Goal: Task Accomplishment & Management: Complete application form

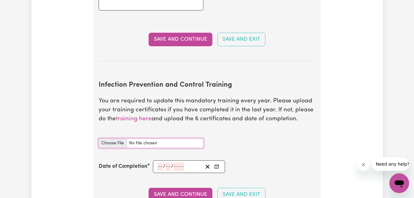
click at [116, 142] on input "Infection Prevention and Control Training document" at bounding box center [151, 143] width 105 height 10
type input "C:\fakepath\Chain of Infection.pdf"
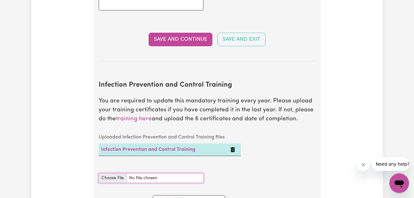
click at [107, 180] on input "Infection Prevention and Control Training document" at bounding box center [151, 178] width 105 height 10
type input "C:\fakepath\Chain of Infection.pdf"
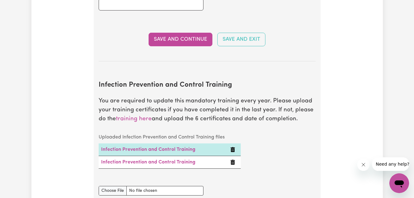
click at [230, 159] on button "Delete Infection Prevention and Control Training" at bounding box center [232, 161] width 5 height 7
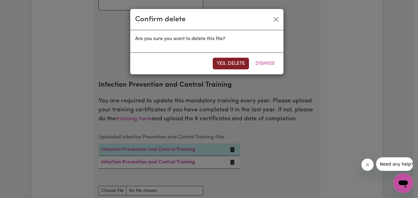
click at [226, 64] on button "Yes, delete" at bounding box center [231, 64] width 36 height 12
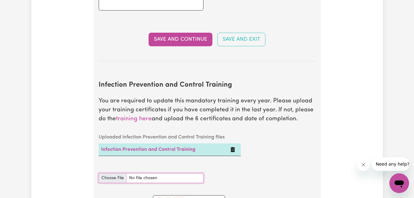
click at [107, 176] on input "Infection Prevention and Control Training document" at bounding box center [151, 178] width 105 height 10
type input "C:\fakepath\Chain of Infection.pdf"
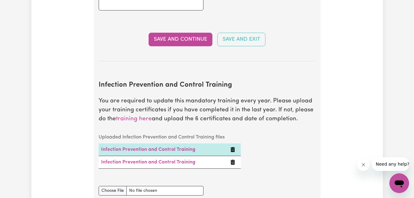
click at [232, 164] on icon "Delete Infection Prevention and Control Training" at bounding box center [232, 162] width 5 height 5
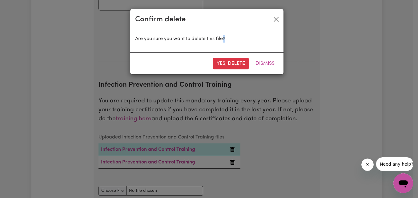
click at [232, 164] on div "Confirm delete Are you sure you want to delete this file? Yes, delete Dismiss" at bounding box center [209, 99] width 418 height 198
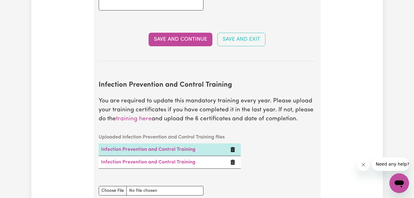
click at [231, 160] on icon "Delete Infection Prevention and Control Training" at bounding box center [232, 162] width 4 height 5
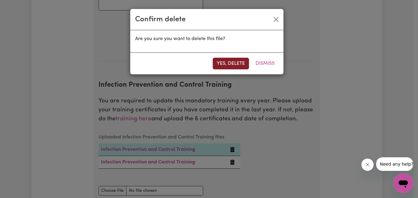
click at [233, 67] on button "Yes, delete" at bounding box center [231, 64] width 36 height 12
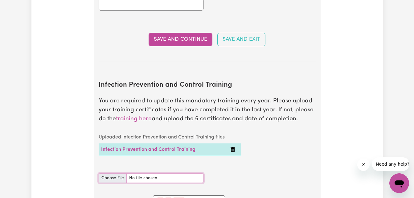
click at [109, 180] on input "Infection Prevention and Control Training document" at bounding box center [151, 178] width 105 height 10
type input "C:\fakepath\Chain of Infection.pdf"
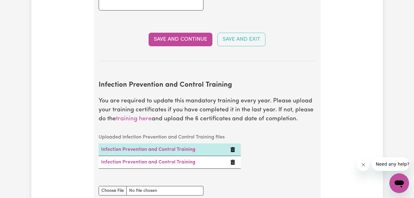
drag, startPoint x: 241, startPoint y: 159, endPoint x: 232, endPoint y: 161, distance: 9.8
click at [232, 161] on icon "Delete Infection Prevention and Control Training" at bounding box center [232, 162] width 5 height 5
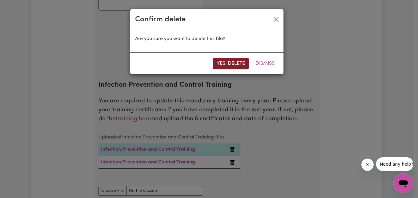
click at [241, 63] on button "Yes, delete" at bounding box center [231, 64] width 36 height 12
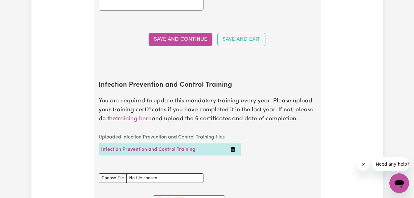
drag, startPoint x: 134, startPoint y: 183, endPoint x: 128, endPoint y: 180, distance: 6.3
click at [128, 180] on div "Infection Prevention and Control Training document" at bounding box center [151, 178] width 112 height 24
click at [300, 152] on div "Uploaded Infection Prevention and Control Training files Infection Prevention a…" at bounding box center [207, 148] width 224 height 35
click at [113, 178] on input "Infection Prevention and Control Training document" at bounding box center [151, 178] width 105 height 10
type input "C:\fakepath\Chain of Infection.pdf"
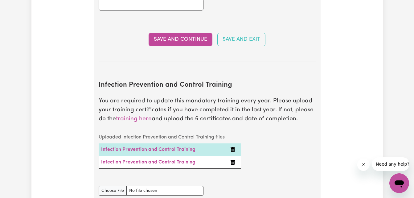
click at [231, 160] on icon "Delete Infection Prevention and Control Training" at bounding box center [232, 162] width 5 height 5
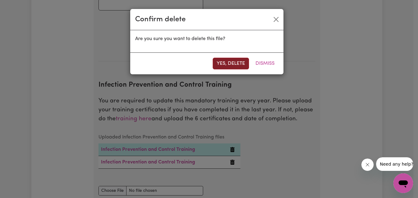
click at [232, 67] on button "Yes, delete" at bounding box center [231, 64] width 36 height 12
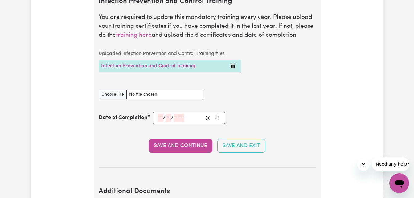
scroll to position [1016, 0]
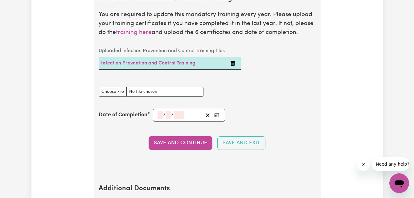
click at [214, 117] on button "Enter the Date of Completion of your Infection Prevention and Control Training" at bounding box center [216, 115] width 9 height 8
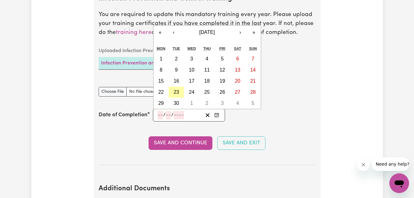
click at [179, 92] on abbr "23" at bounding box center [176, 91] width 6 height 5
type input "[DATE]"
type input "23"
type input "9"
type input "2025"
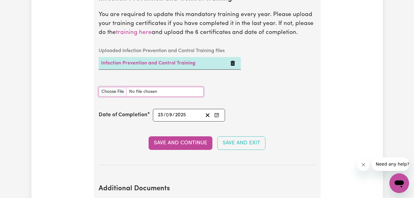
click at [179, 92] on input "Infection Prevention and Control Training document" at bounding box center [151, 92] width 105 height 10
click at [178, 142] on button "Save and Continue" at bounding box center [180, 143] width 64 height 14
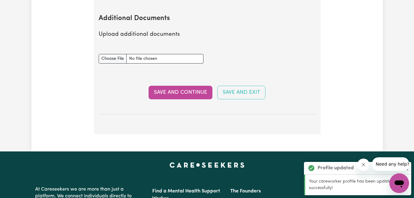
scroll to position [1190, 0]
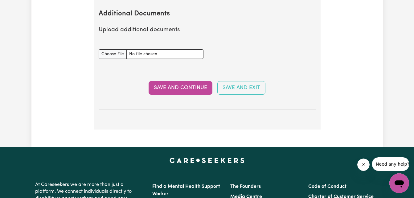
drag, startPoint x: 413, startPoint y: 157, endPoint x: 412, endPoint y: 134, distance: 23.5
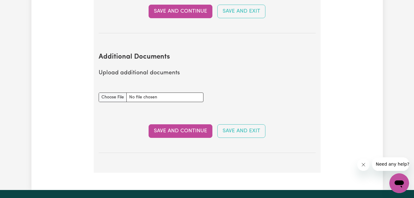
scroll to position [1150, 0]
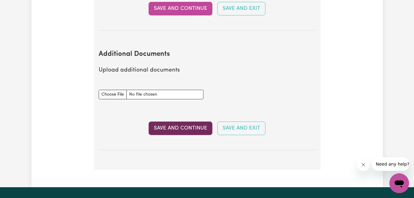
click at [206, 129] on button "Save and Continue" at bounding box center [180, 128] width 64 height 14
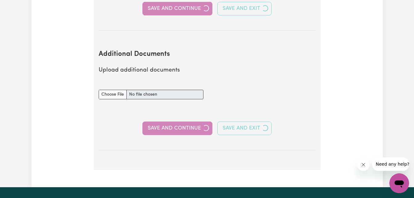
select select "Certificate III (Individual Support)"
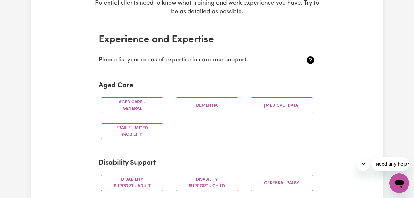
scroll to position [110, 0]
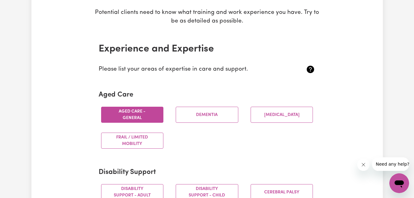
click at [138, 114] on button "Aged care - General" at bounding box center [132, 115] width 63 height 16
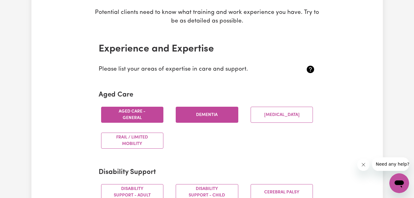
click at [196, 114] on button "Dementia" at bounding box center [207, 115] width 63 height 16
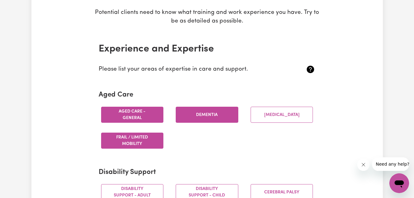
click at [126, 141] on button "Frail / limited mobility" at bounding box center [132, 140] width 63 height 16
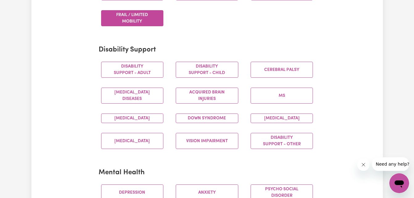
scroll to position [242, 0]
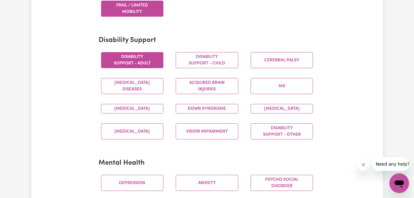
click at [136, 63] on button "Disability support - Adult" at bounding box center [132, 60] width 63 height 16
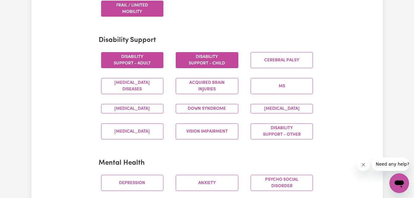
click at [186, 62] on button "Disability support - Child" at bounding box center [207, 60] width 63 height 16
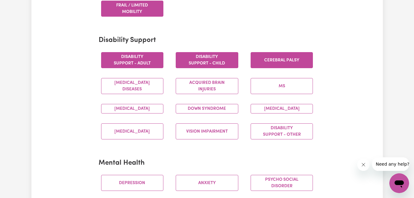
click at [261, 61] on button "Cerebral Palsy" at bounding box center [281, 60] width 63 height 16
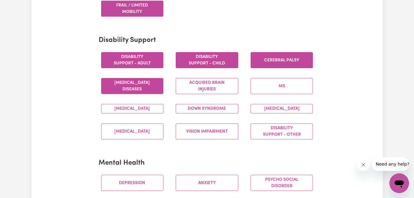
click at [143, 86] on button "[MEDICAL_DATA] Diseases" at bounding box center [132, 86] width 63 height 16
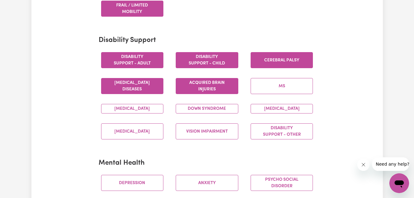
click at [210, 84] on button "Acquired Brain Injuries" at bounding box center [207, 86] width 63 height 16
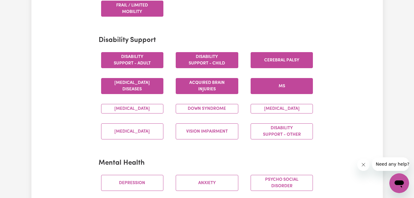
click at [284, 86] on button "MS" at bounding box center [281, 86] width 63 height 16
drag, startPoint x: 121, startPoint y: 112, endPoint x: 214, endPoint y: 111, distance: 92.4
click at [214, 111] on div "Disability support - Adult Disability support - Child [MEDICAL_DATA] [MEDICAL_D…" at bounding box center [207, 95] width 224 height 97
click at [214, 111] on button "Down syndrome" at bounding box center [207, 109] width 63 height 10
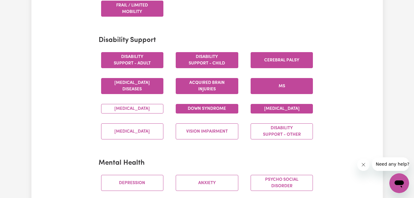
click at [276, 110] on button "[MEDICAL_DATA]" at bounding box center [281, 109] width 63 height 10
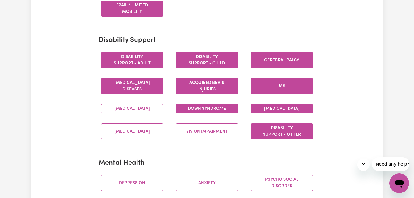
click at [276, 139] on button "Disability support - Other" at bounding box center [281, 131] width 63 height 16
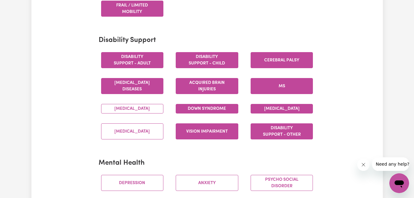
click at [216, 135] on button "Vision impairment" at bounding box center [207, 131] width 63 height 16
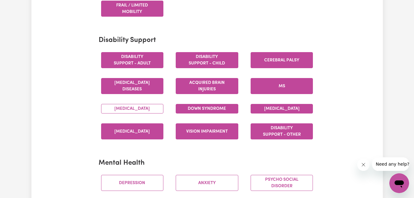
click at [131, 137] on button "[MEDICAL_DATA]" at bounding box center [132, 131] width 63 height 16
click at [134, 110] on button "[MEDICAL_DATA]" at bounding box center [132, 109] width 63 height 10
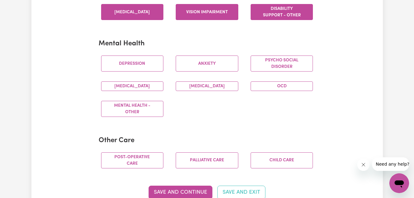
scroll to position [358, 0]
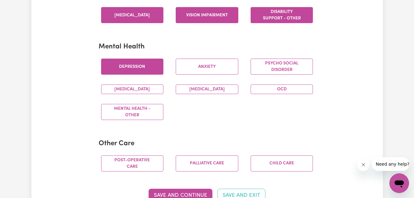
click at [146, 71] on button "Depression" at bounding box center [132, 67] width 63 height 16
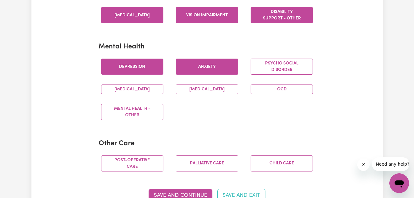
click at [214, 73] on button "Anxiety" at bounding box center [207, 67] width 63 height 16
click at [131, 94] on button "[MEDICAL_DATA]" at bounding box center [132, 89] width 63 height 10
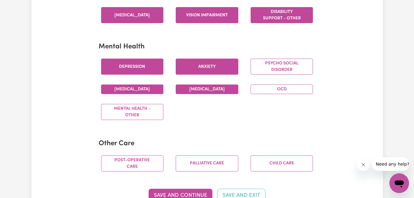
click at [206, 94] on button "[MEDICAL_DATA]" at bounding box center [207, 89] width 63 height 10
click at [282, 94] on button "OCD" at bounding box center [281, 89] width 63 height 10
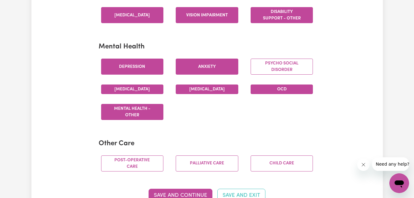
click at [141, 120] on button "Mental Health - Other" at bounding box center [132, 112] width 63 height 16
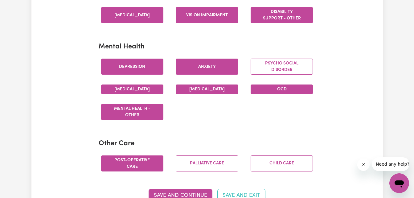
click at [131, 165] on button "Post-operative care" at bounding box center [132, 163] width 63 height 16
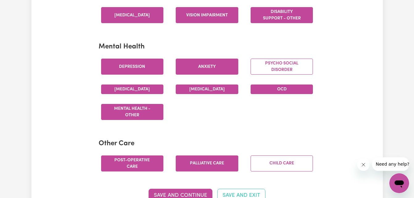
click at [200, 164] on button "Palliative care" at bounding box center [207, 163] width 63 height 16
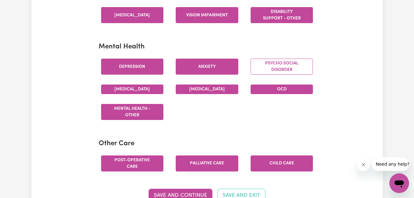
click at [279, 170] on button "Child care" at bounding box center [281, 163] width 63 height 16
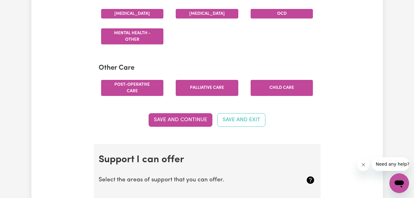
scroll to position [452, 0]
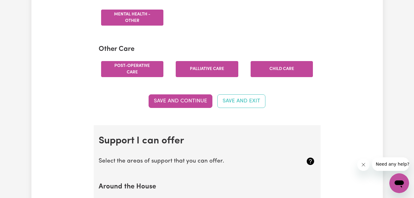
drag, startPoint x: 413, startPoint y: 64, endPoint x: 412, endPoint y: 75, distance: 11.1
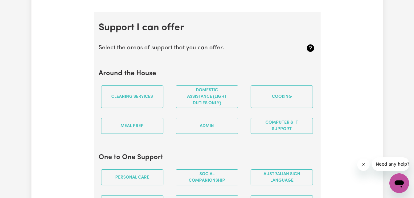
scroll to position [568, 0]
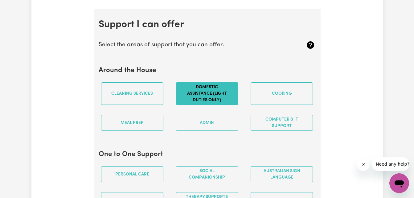
click at [230, 99] on button "Domestic assistance (light duties only)" at bounding box center [207, 93] width 63 height 22
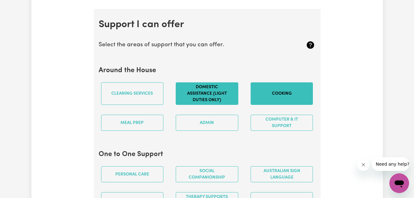
click at [277, 98] on button "Cooking" at bounding box center [281, 93] width 63 height 22
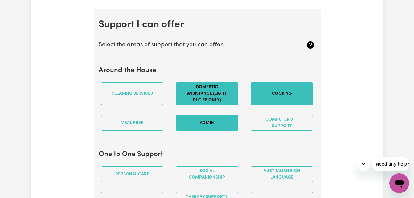
click at [212, 126] on button "Admin" at bounding box center [207, 123] width 63 height 16
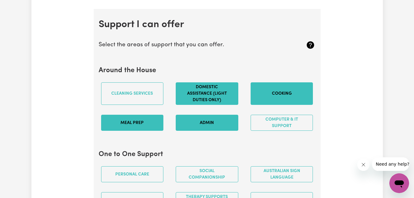
click at [145, 123] on button "Meal prep" at bounding box center [132, 123] width 63 height 16
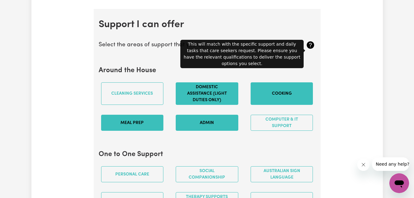
click at [310, 49] on icon at bounding box center [309, 44] width 7 height 7
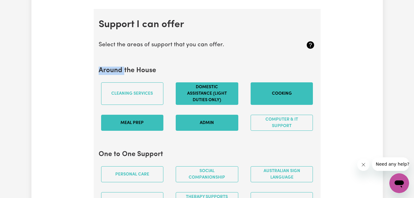
click at [310, 49] on icon at bounding box center [309, 44] width 7 height 7
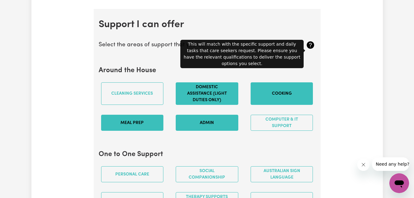
click at [310, 49] on icon at bounding box center [309, 44] width 7 height 7
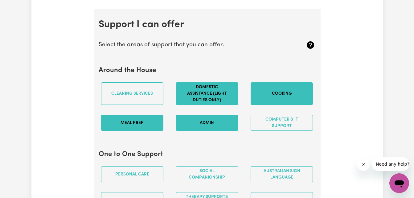
click at [310, 49] on icon at bounding box center [309, 44] width 7 height 7
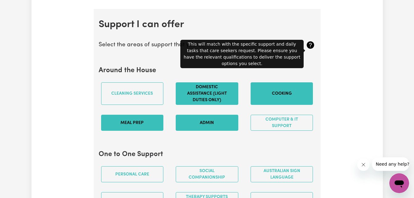
click at [310, 49] on icon at bounding box center [309, 44] width 7 height 7
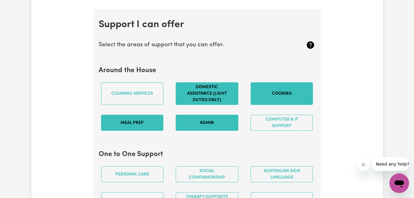
click at [310, 49] on icon at bounding box center [309, 44] width 7 height 7
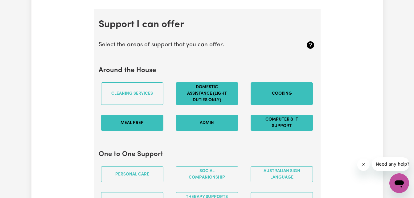
click at [282, 129] on button "Computer & IT Support" at bounding box center [281, 123] width 63 height 16
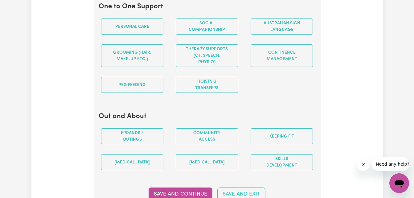
scroll to position [713, 0]
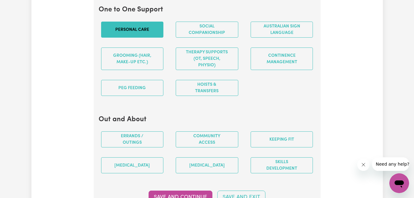
click at [147, 36] on button "Personal care" at bounding box center [132, 30] width 63 height 16
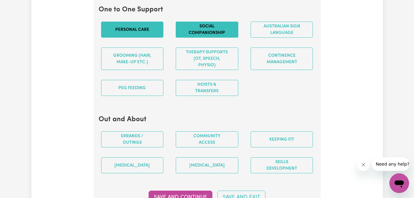
click at [202, 35] on button "Social companionship" at bounding box center [207, 30] width 63 height 16
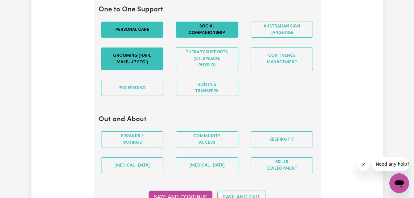
click at [134, 63] on button "Grooming (hair, make-up etc.)" at bounding box center [132, 58] width 63 height 22
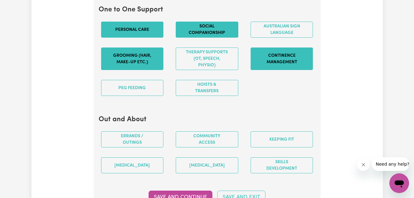
click at [283, 67] on button "Continence management" at bounding box center [281, 58] width 63 height 22
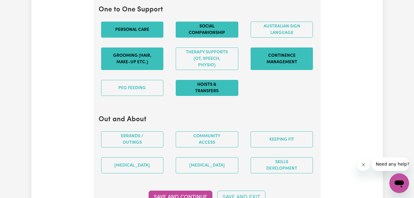
click at [208, 93] on button "Hoists & transfers" at bounding box center [207, 88] width 63 height 16
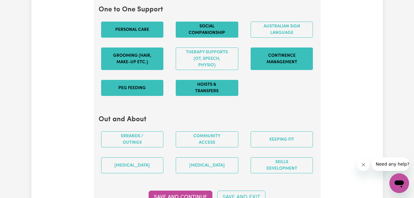
click at [131, 94] on button "PEG feeding" at bounding box center [132, 88] width 63 height 16
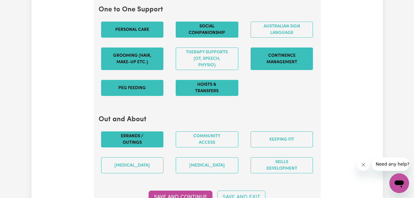
click at [144, 143] on button "Errands / Outings" at bounding box center [132, 139] width 63 height 16
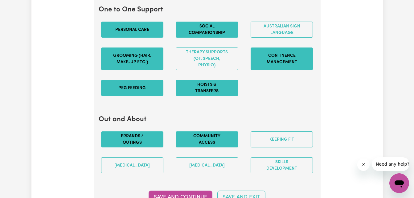
click at [198, 146] on button "Community access" at bounding box center [207, 139] width 63 height 16
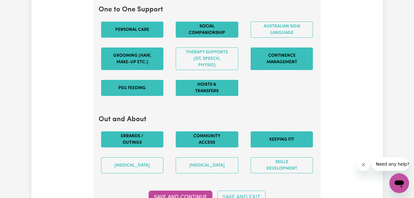
click at [277, 143] on button "Keeping fit" at bounding box center [281, 139] width 63 height 16
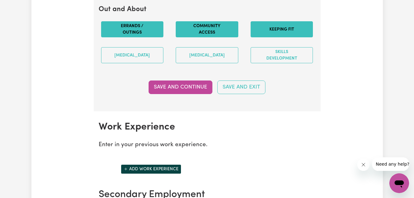
scroll to position [829, 0]
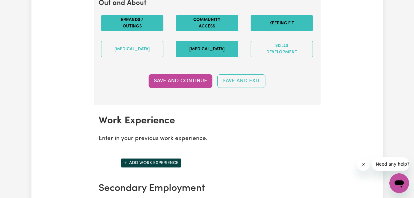
click at [196, 52] on button "[MEDICAL_DATA]" at bounding box center [207, 49] width 63 height 16
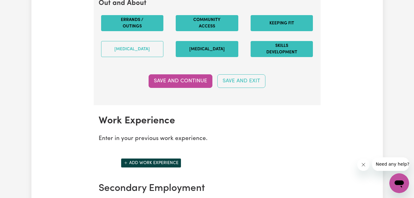
click at [279, 53] on button "Skills Development" at bounding box center [281, 49] width 63 height 16
click at [185, 87] on button "Save and Continue" at bounding box center [180, 81] width 64 height 14
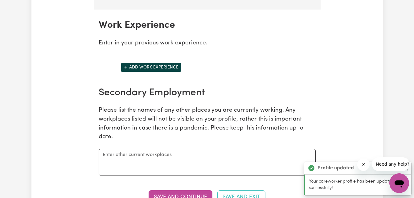
scroll to position [940, 0]
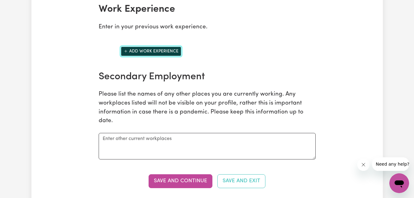
click at [161, 55] on button "Add work experience" at bounding box center [151, 51] width 60 height 10
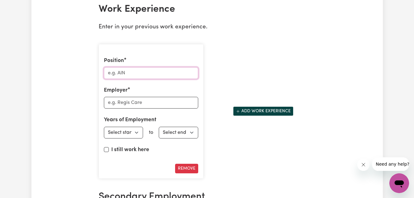
click at [134, 78] on input "Position" at bounding box center [151, 73] width 94 height 12
click at [128, 79] on input "Position" at bounding box center [151, 73] width 94 height 12
click at [136, 79] on input "Position" at bounding box center [151, 73] width 94 height 12
click at [181, 59] on div "Position Employer Years of Employment Employed from Select start year [DATE] 19…" at bounding box center [151, 111] width 105 height 135
click at [132, 79] on input "Position" at bounding box center [151, 73] width 94 height 12
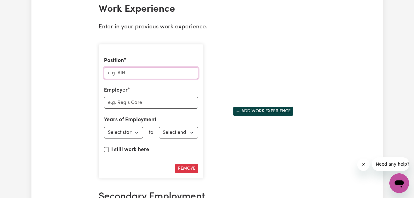
paste input "Hi my name is [PERSON_NAME], I have worked in disability for 30 years and now p…"
click at [132, 79] on input "Hi my name is [PERSON_NAME], I have worked in disability for 30 years and now p…" at bounding box center [151, 73] width 94 height 12
click at [133, 79] on input "Hi my name is [PERSON_NAME], I have worked in disability for 30 years and now p…" at bounding box center [151, 73] width 94 height 12
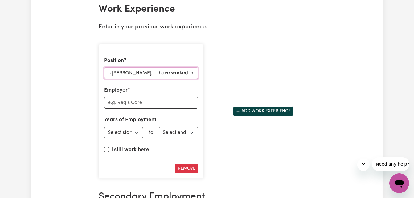
scroll to position [0, 0]
drag, startPoint x: 190, startPoint y: 78, endPoint x: 87, endPoint y: 79, distance: 102.2
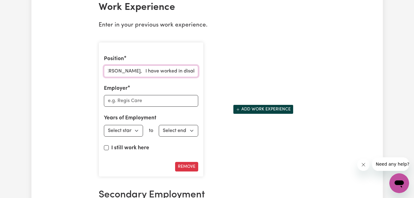
scroll to position [0, 141]
drag, startPoint x: 106, startPoint y: 78, endPoint x: 214, endPoint y: 79, distance: 108.1
click at [214, 79] on div "Position Hi my name is [PERSON_NAME], I have worked in disability for 30 years …" at bounding box center [207, 109] width 224 height 144
click at [169, 77] on input "Hi my name is [PERSON_NAME], I have worked in disability for 30 years and now p…" at bounding box center [151, 71] width 94 height 12
click at [186, 77] on input "Hi my name is [PERSON_NAME], I have worked in disability for 30 years and now p…" at bounding box center [151, 71] width 94 height 12
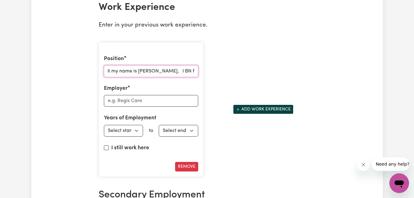
scroll to position [0, 0]
click at [130, 77] on input "BN f" at bounding box center [151, 71] width 94 height 12
type input "BN"
click at [145, 77] on input "Position" at bounding box center [151, 71] width 94 height 12
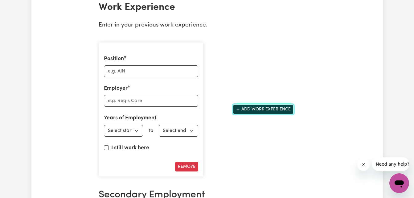
click at [249, 114] on button "Add work experience" at bounding box center [263, 109] width 60 height 10
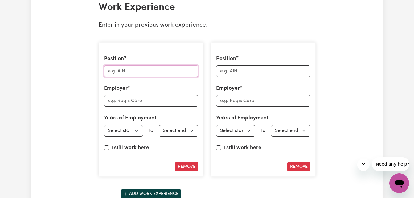
click at [163, 77] on input "Position" at bounding box center [151, 71] width 94 height 12
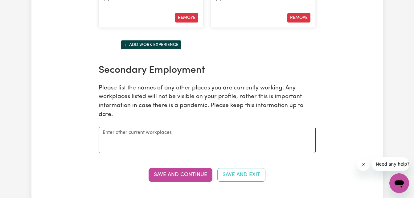
scroll to position [1094, 0]
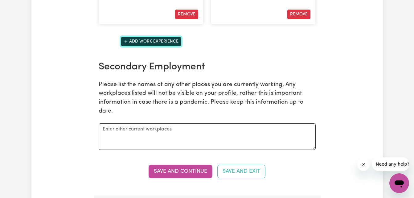
click at [159, 46] on button "Add work experience" at bounding box center [151, 42] width 60 height 10
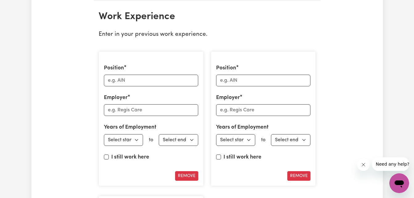
scroll to position [936, 0]
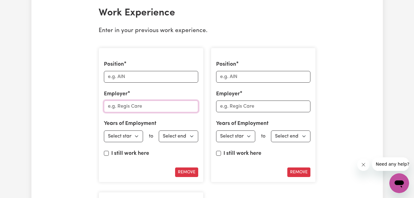
click at [154, 112] on input "Employer" at bounding box center [151, 106] width 94 height 12
click at [139, 79] on input "Position" at bounding box center [151, 77] width 94 height 12
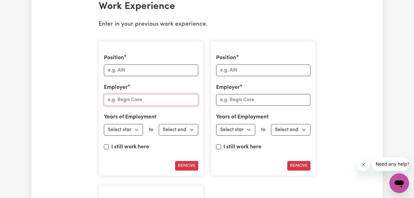
click at [165, 106] on input "Employer" at bounding box center [151, 100] width 94 height 12
click at [168, 106] on input "Employer" at bounding box center [151, 100] width 94 height 12
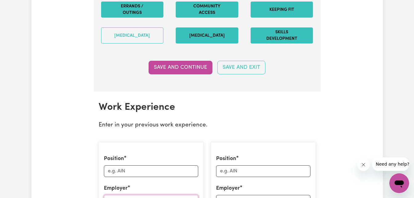
scroll to position [853, 0]
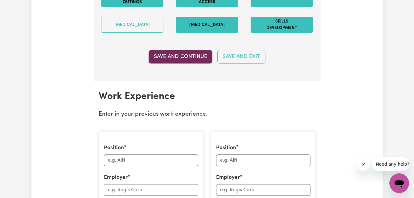
click at [193, 63] on button "Save and Continue" at bounding box center [180, 57] width 64 height 14
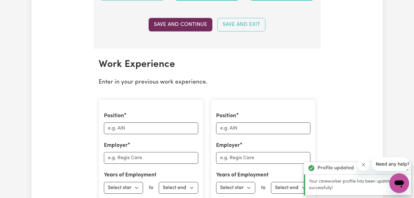
scroll to position [940, 0]
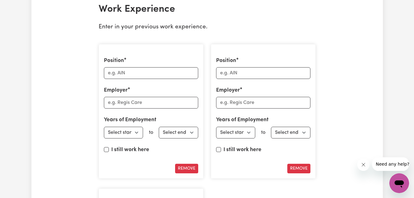
click at [317, 135] on div "Position Employer Years of Employment Employed from Select start year [DATE] 19…" at bounding box center [263, 111] width 112 height 144
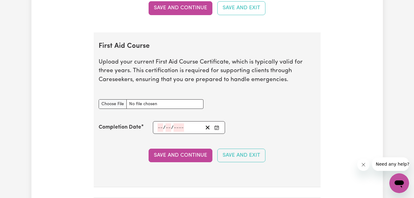
scroll to position [1381, 0]
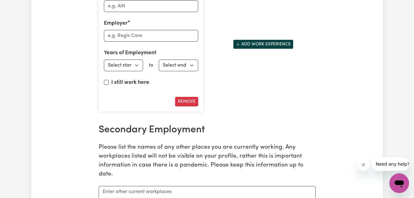
scroll to position [1083, 0]
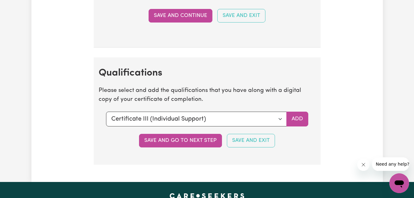
scroll to position [1696, 0]
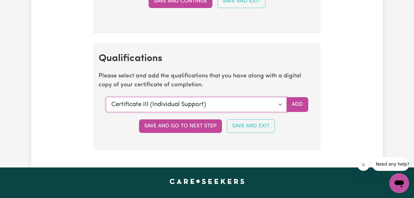
click at [281, 111] on select "Select a qualification to add... Certificate III (Individual Support) Certifica…" at bounding box center [196, 104] width 180 height 15
select select "Certificate IV in Community Services [CHC42015]"
click at [106, 103] on select "Select a qualification to add... Certificate III (Individual Support) Certifica…" at bounding box center [196, 104] width 180 height 15
click at [293, 109] on button "Add" at bounding box center [297, 104] width 22 height 15
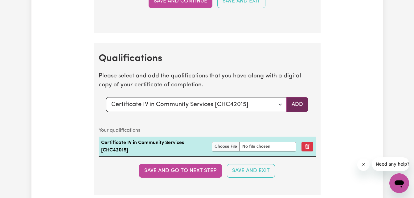
click at [293, 109] on button "Add" at bounding box center [297, 104] width 22 height 15
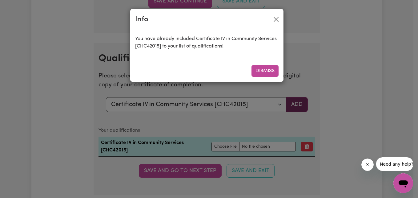
click at [293, 109] on div "Info You have already included Certificate IV in Community Services [CHC42015] …" at bounding box center [209, 99] width 418 height 198
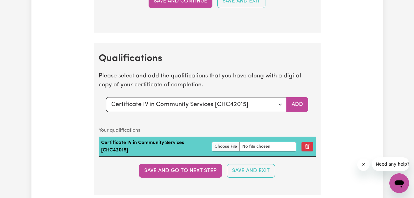
click at [146, 151] on td "Certificate IV in Community Services [CHC42015]" at bounding box center [154, 146] width 111 height 20
drag, startPoint x: 146, startPoint y: 151, endPoint x: 182, endPoint y: 154, distance: 36.4
click at [182, 154] on td "Certificate IV in Community Services [CHC42015]" at bounding box center [154, 146] width 111 height 20
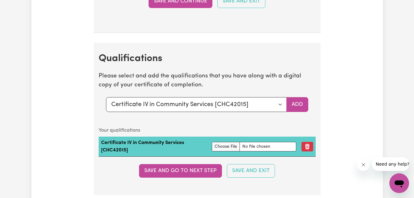
click at [134, 150] on td "Certificate IV in Community Services [CHC42015]" at bounding box center [154, 146] width 111 height 20
click at [182, 146] on td "Certificate IV in Community Services [CHC42015]" at bounding box center [154, 146] width 111 height 20
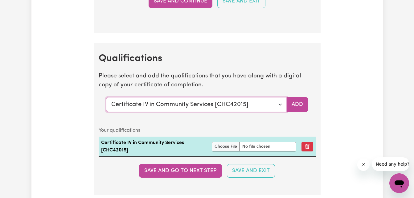
click at [198, 111] on select "Select a qualification to add... Certificate III (Individual Support) Certifica…" at bounding box center [196, 104] width 180 height 15
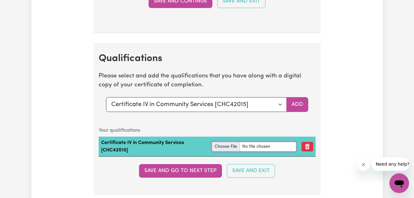
click at [220, 151] on input "file" at bounding box center [254, 147] width 84 height 10
